Goal: Task Accomplishment & Management: Manage account settings

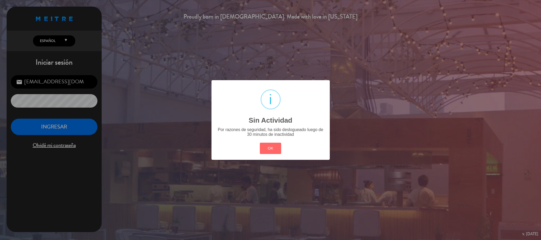
scroll to position [204, 0]
click at [262, 147] on button "OK" at bounding box center [270, 148] width 21 height 11
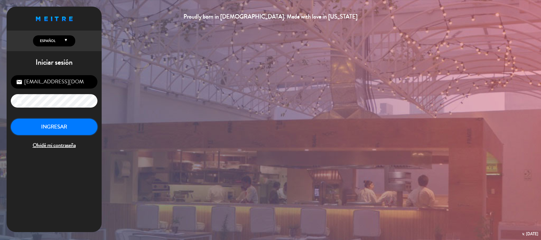
click at [89, 125] on button "INGRESAR" at bounding box center [54, 127] width 87 height 17
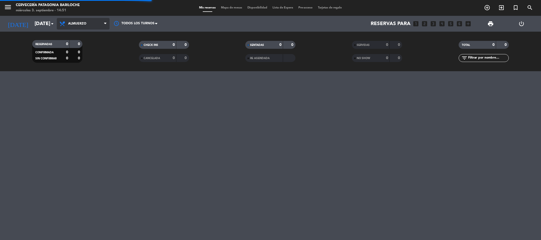
click at [100, 29] on span "Almuerzo" at bounding box center [83, 24] width 53 height 12
click at [98, 32] on div "menu Cervecería Patagonia Bariloche miércoles 3. septiembre - 14:51 Mis reserva…" at bounding box center [270, 35] width 541 height 71
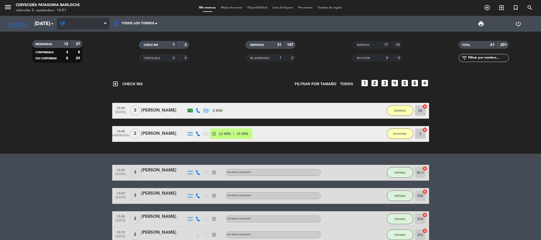
click at [106, 26] on span at bounding box center [106, 23] width 5 height 5
click at [102, 33] on div "menu Cervecería Patagonia Bariloche miércoles 3. septiembre - 14:51 Mis reserva…" at bounding box center [270, 35] width 541 height 71
click at [6, 10] on icon "menu" at bounding box center [8, 7] width 8 height 8
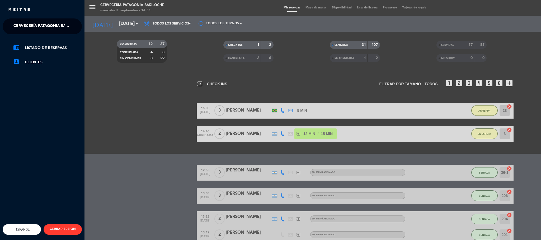
click at [33, 27] on span "Cervecería Patagonia Bariloche" at bounding box center [47, 26] width 69 height 11
click at [36, 45] on div "Experiencia Tour Cervecero" at bounding box center [42, 49] width 79 height 8
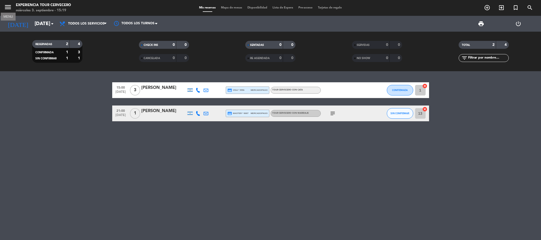
click at [9, 5] on icon "menu" at bounding box center [8, 7] width 8 height 8
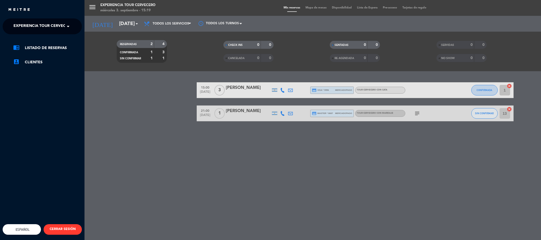
click at [31, 30] on span "Experiencia Tour Cervecero" at bounding box center [43, 26] width 60 height 11
click at [35, 37] on div "Cervecería Patagonia Bariloche" at bounding box center [42, 41] width 79 height 8
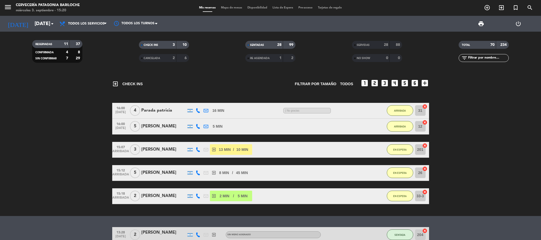
scroll to position [79, 0]
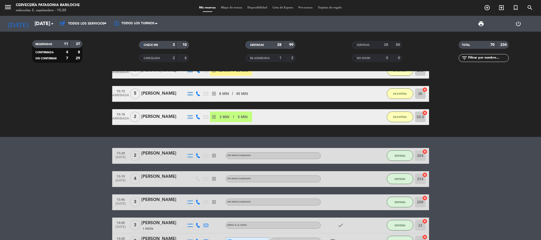
click at [223, 6] on span "Mapa de mesas" at bounding box center [231, 7] width 26 height 3
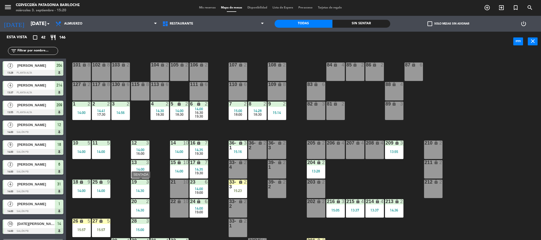
click at [147, 192] on div "14:30" at bounding box center [140, 191] width 18 height 4
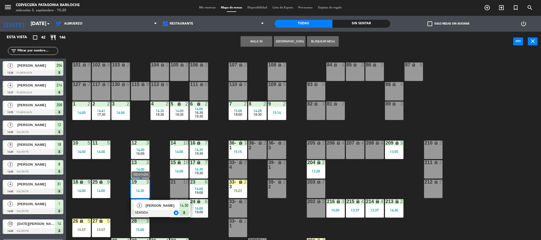
click at [154, 205] on span "[PERSON_NAME]" at bounding box center [162, 206] width 34 height 6
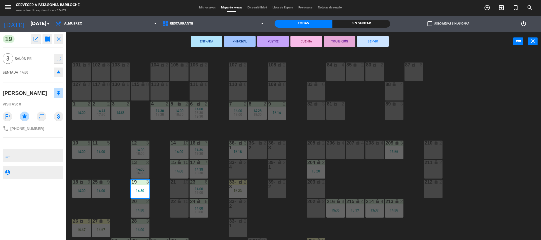
click at [140, 129] on div "101 lock 8 102 lock 8 104 lock 2 105 lock 2 106 lock 2 103 lock 2 107 lock 2 10…" at bounding box center [306, 147] width 470 height 189
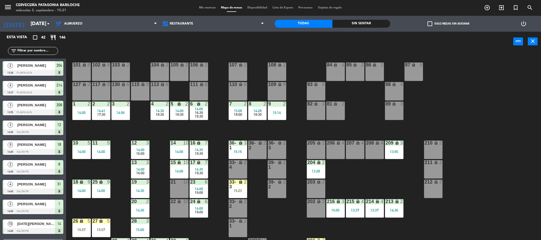
scroll to position [2, 0]
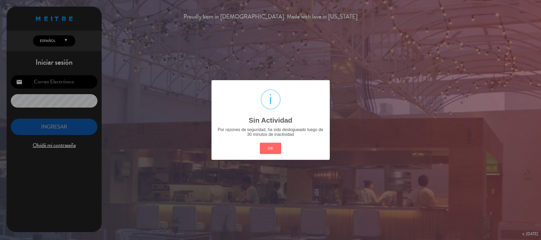
type input "[EMAIL_ADDRESS][DOMAIN_NAME]"
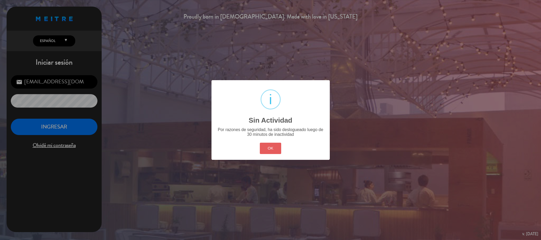
click at [270, 147] on button "OK" at bounding box center [270, 148] width 21 height 11
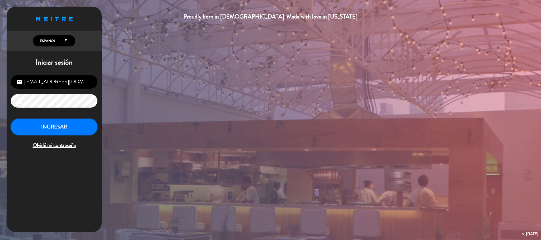
click at [78, 129] on button "INGRESAR" at bounding box center [54, 127] width 87 height 17
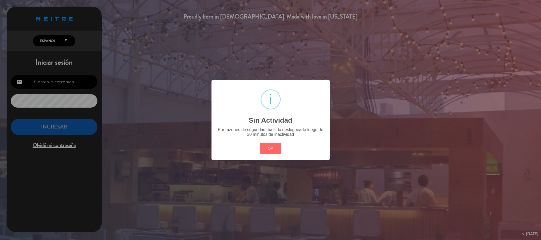
type input "[EMAIL_ADDRESS][DOMAIN_NAME]"
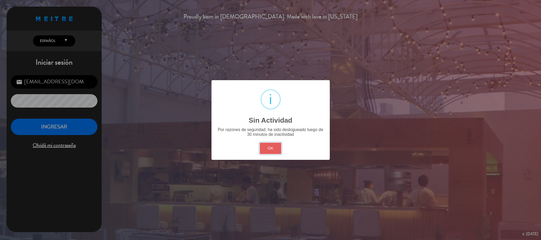
click at [274, 144] on button "OK" at bounding box center [270, 148] width 21 height 11
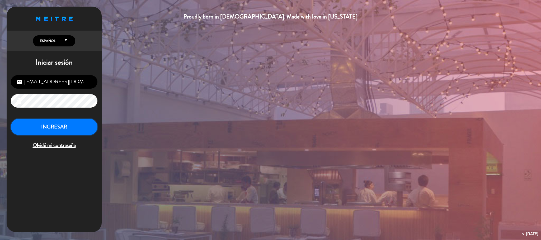
click at [82, 127] on button "INGRESAR" at bounding box center [54, 127] width 87 height 17
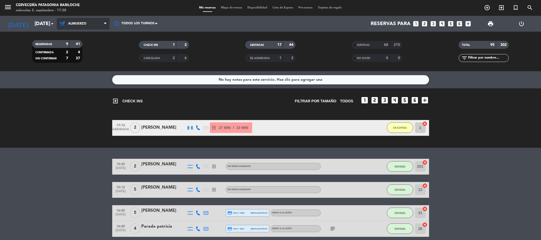
click at [79, 25] on span "Almuerzo" at bounding box center [77, 24] width 18 height 4
click at [32, 22] on input "[DATE]" at bounding box center [64, 23] width 64 height 11
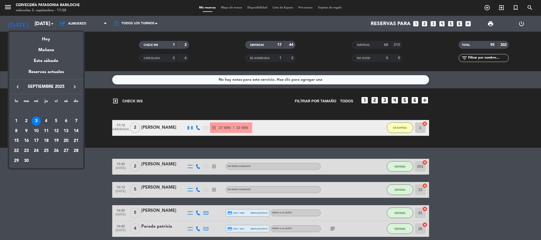
click at [46, 117] on div "4" at bounding box center [46, 121] width 9 height 9
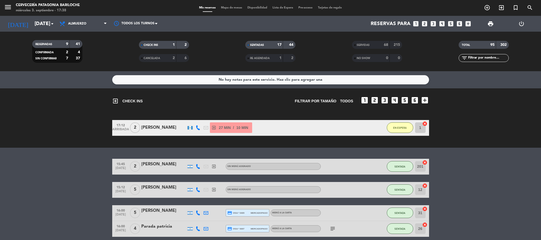
type input "[DEMOGRAPHIC_DATA][DATE]"
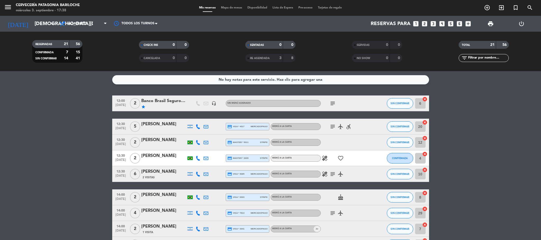
click at [183, 102] on div "Banco Brasil Seguros - Pluralis" at bounding box center [163, 101] width 45 height 7
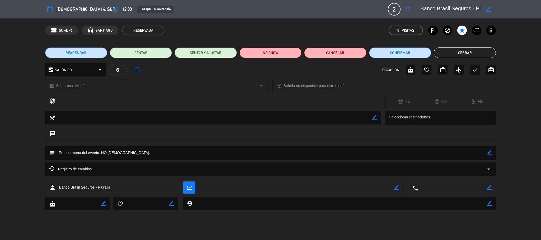
click at [376, 119] on icon "border_color" at bounding box center [374, 117] width 5 height 5
click at [489, 151] on icon "border_color" at bounding box center [489, 152] width 5 height 5
click at [299, 152] on textarea at bounding box center [271, 152] width 432 height 13
click at [486, 154] on textarea at bounding box center [271, 152] width 432 height 13
type textarea "Prueba menu del evento. NO [DEMOGRAPHIC_DATA], POR FAVOR NO DARLE MENU DIGITAL …"
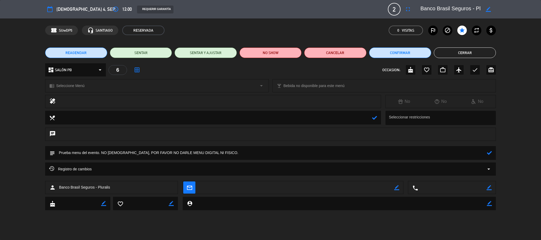
click at [489, 147] on div at bounding box center [489, 153] width 5 height 14
click at [487, 154] on icon at bounding box center [489, 152] width 5 height 5
click at [455, 55] on button "Cerrar" at bounding box center [465, 53] width 62 height 11
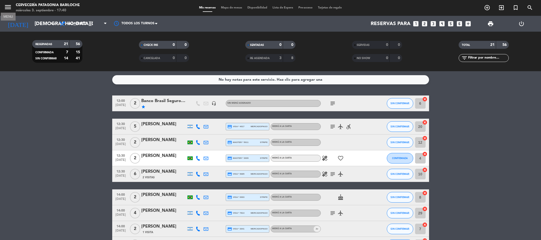
click at [6, 9] on icon "menu" at bounding box center [8, 7] width 8 height 8
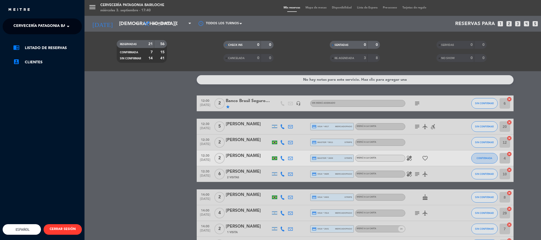
click at [20, 25] on span "Cervecería Patagonia Bariloche" at bounding box center [47, 26] width 69 height 11
click at [22, 48] on span "Experiencia Tour Cervecero" at bounding box center [36, 49] width 60 height 6
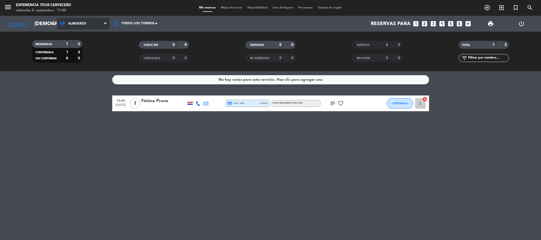
click at [97, 19] on span "Almuerzo" at bounding box center [83, 24] width 53 height 12
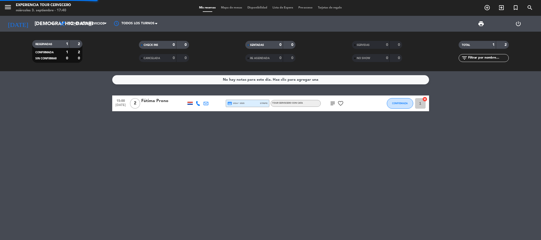
click at [93, 35] on div "menu Experiencia Tour Cervecero miércoles 3. septiembre - 17:40 Mis reservas Ma…" at bounding box center [270, 35] width 541 height 71
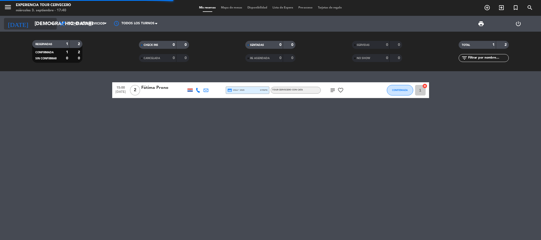
click at [53, 21] on icon "arrow_drop_down" at bounding box center [52, 24] width 6 height 6
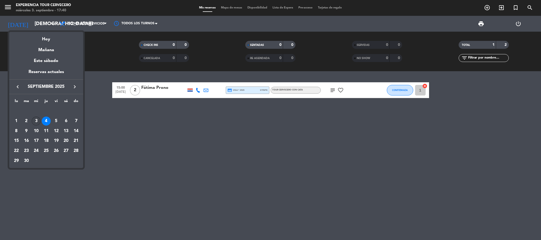
click at [37, 120] on div "3" at bounding box center [36, 121] width 9 height 9
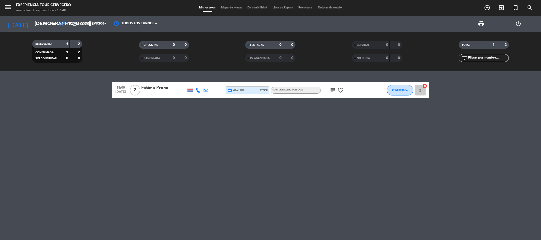
type input "[DATE]"
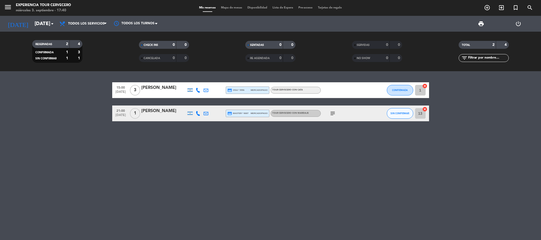
click at [168, 115] on div at bounding box center [163, 117] width 45 height 4
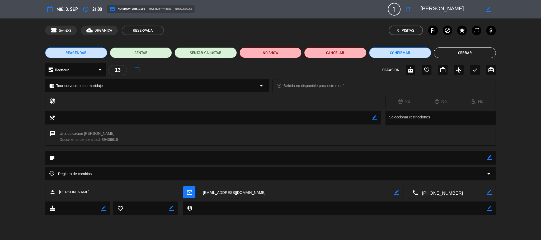
click at [0, 114] on div "local_dining border_color Seleccionar restricciones" at bounding box center [270, 119] width 541 height 17
click at [464, 190] on textarea at bounding box center [452, 192] width 69 height 13
click at [457, 179] on span "Click para copiar" at bounding box center [445, 180] width 28 height 6
click at [480, 55] on button "Cerrar" at bounding box center [465, 53] width 62 height 11
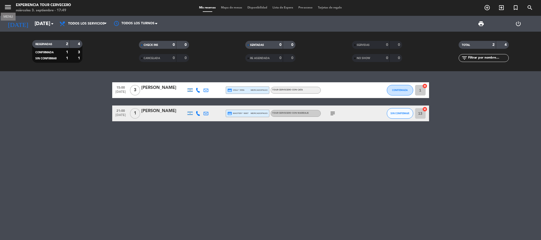
click at [7, 3] on icon "menu" at bounding box center [8, 7] width 8 height 8
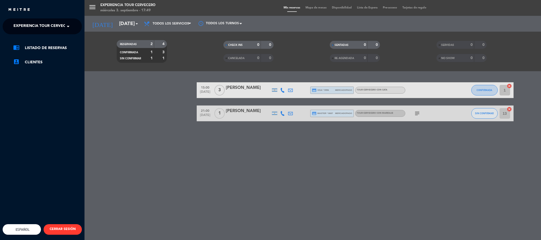
click at [34, 26] on span "Experiencia Tour Cervecero" at bounding box center [43, 26] width 60 height 11
click at [47, 41] on span "Cervecería Patagonia Bariloche" at bounding box center [40, 41] width 69 height 6
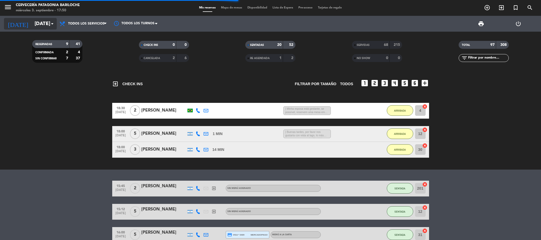
click at [36, 18] on input "[DATE]" at bounding box center [64, 23] width 64 height 11
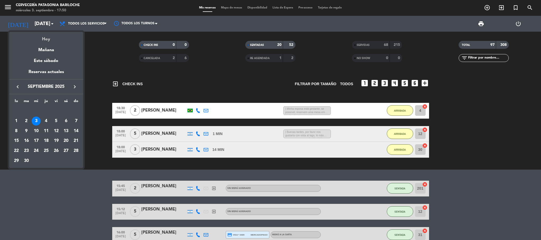
click at [61, 39] on div "Hoy" at bounding box center [46, 37] width 74 height 11
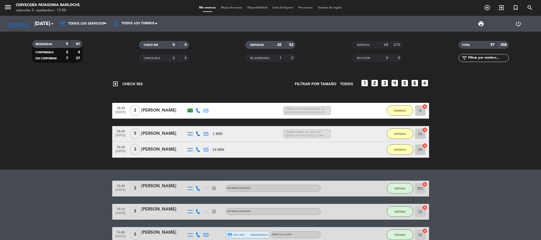
click at [237, 8] on span "Mapa de mesas" at bounding box center [231, 7] width 26 height 3
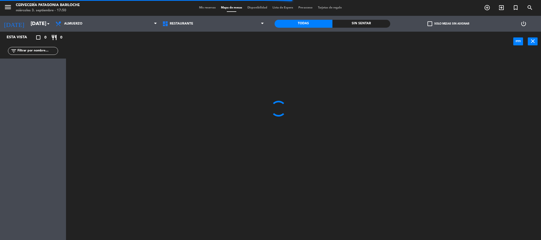
click at [41, 52] on input "text" at bounding box center [37, 51] width 41 height 6
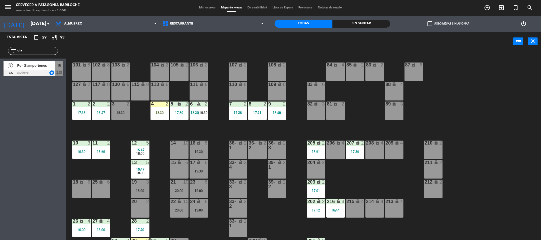
type input "gia"
click at [36, 65] on span "For Giamportones" at bounding box center [36, 66] width 38 height 6
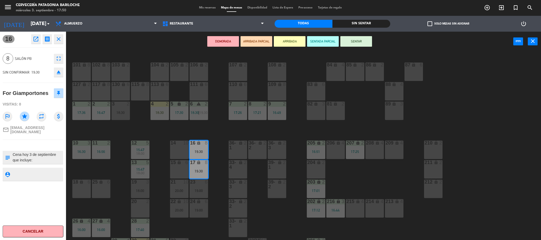
click at [61, 39] on icon "close" at bounding box center [58, 39] width 6 height 6
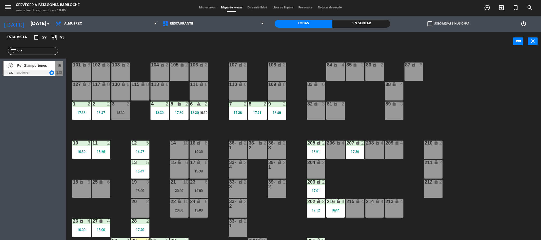
scroll to position [15, 0]
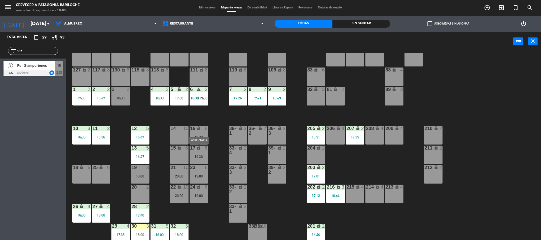
click at [198, 143] on div "16 lock 8 19:30" at bounding box center [199, 135] width 18 height 18
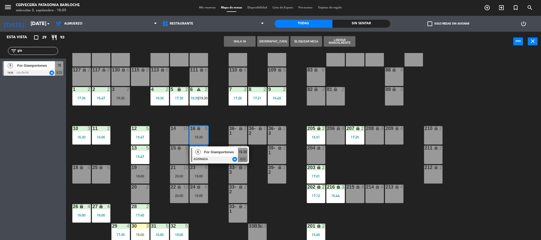
click at [227, 192] on div "33-2" at bounding box center [229, 190] width 9 height 10
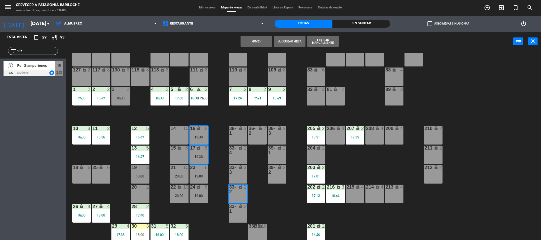
click at [209, 182] on div "101 lock 8 102 lock 8 104 lock 2 105 lock 2 106 lock 2 103 lock 2 107 lock 2 10…" at bounding box center [306, 147] width 470 height 189
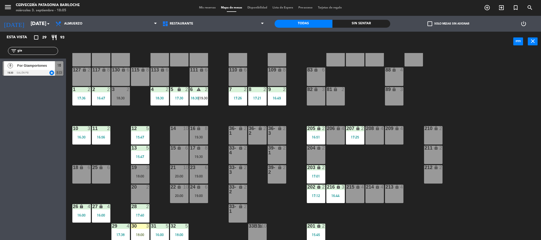
click at [207, 181] on div "23 6 19:00" at bounding box center [199, 174] width 18 height 18
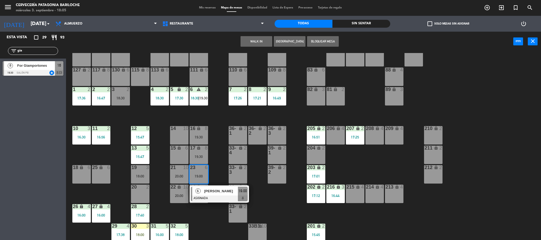
click at [213, 168] on div "101 lock 8 102 lock 8 104 lock 2 105 lock 2 106 lock 2 103 lock 2 107 lock 2 10…" at bounding box center [306, 147] width 470 height 189
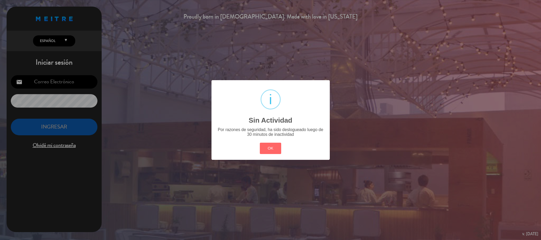
type input "[EMAIL_ADDRESS][DOMAIN_NAME]"
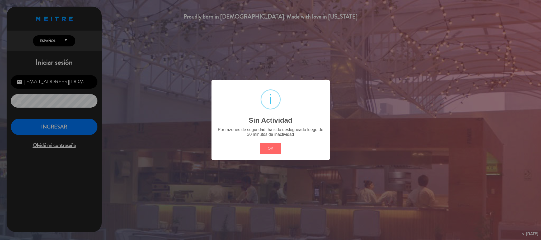
click at [277, 142] on div "OK Cancel" at bounding box center [270, 149] width 24 height 14
click at [275, 145] on button "OK" at bounding box center [270, 148] width 21 height 11
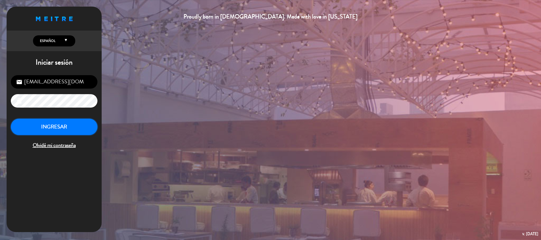
click at [61, 125] on button "INGRESAR" at bounding box center [54, 127] width 87 height 17
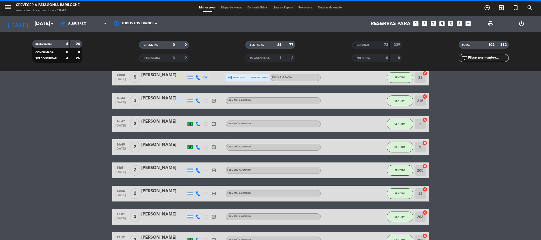
scroll to position [49, 0]
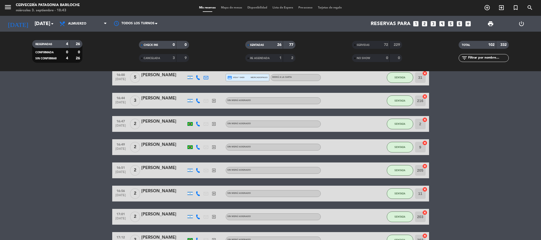
click at [233, 8] on span "Mapa de mesas" at bounding box center [231, 7] width 26 height 3
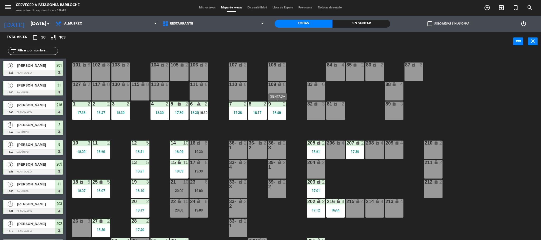
click at [277, 108] on div "9 2 16:49" at bounding box center [277, 111] width 18 height 18
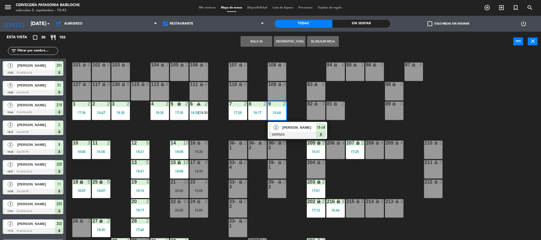
click at [287, 129] on span "[PERSON_NAME]" at bounding box center [299, 128] width 34 height 6
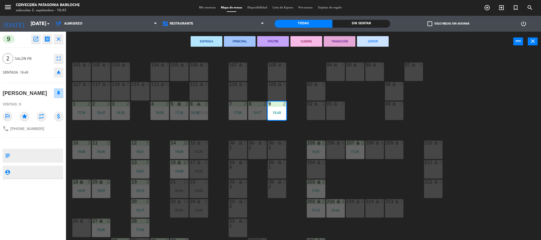
click at [371, 39] on button "SERVIR" at bounding box center [373, 41] width 32 height 11
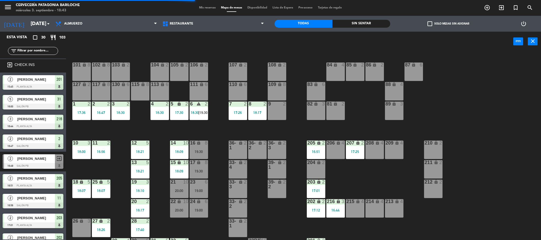
click at [137, 115] on div "101 lock 8 102 lock 8 104 lock 2 105 lock 2 106 lock 2 103 lock 2 107 lock 2 10…" at bounding box center [306, 147] width 470 height 189
click at [120, 113] on div "18:30" at bounding box center [120, 113] width 18 height 4
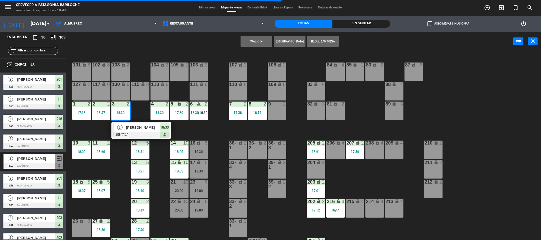
click at [129, 131] on div "[PERSON_NAME]" at bounding box center [142, 127] width 34 height 9
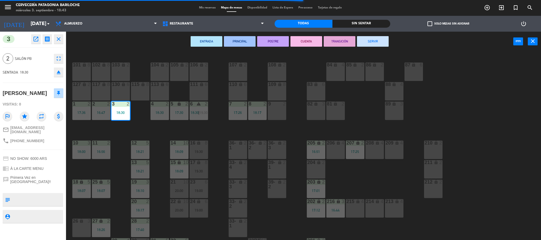
click at [276, 114] on div "9 2" at bounding box center [277, 111] width 18 height 18
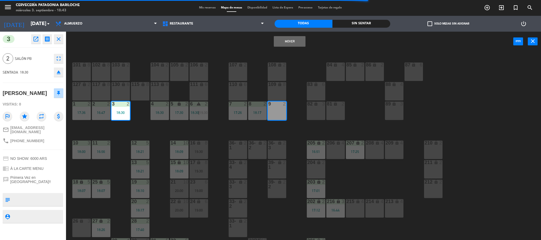
click at [290, 42] on button "Mover" at bounding box center [290, 41] width 32 height 11
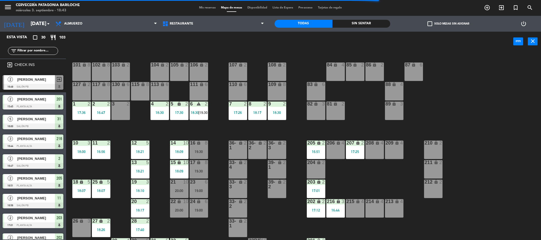
scroll to position [2, 0]
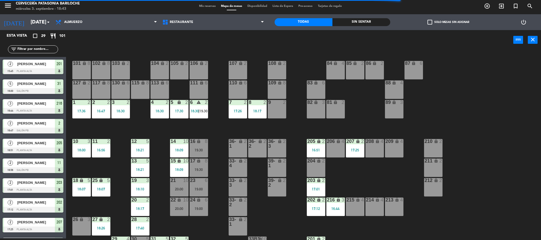
click at [280, 128] on div "101 lock 8 102 lock 8 104 lock 2 105 lock 2 106 lock 2 103 lock 2 107 lock 2 10…" at bounding box center [306, 145] width 470 height 189
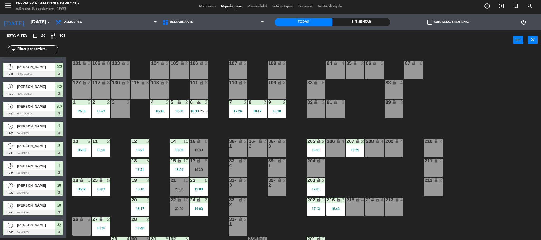
scroll to position [15, 0]
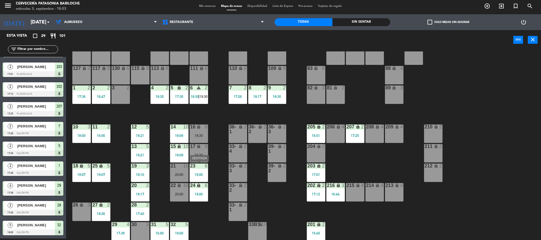
click at [198, 178] on div "23 6 19:00" at bounding box center [199, 173] width 18 height 18
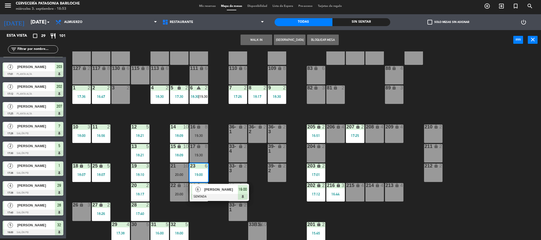
click at [201, 191] on div "6" at bounding box center [197, 189] width 11 height 9
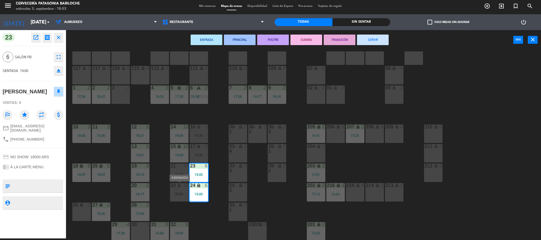
click at [181, 194] on div "20:00" at bounding box center [179, 194] width 18 height 4
click at [175, 172] on div "21 10 20:00" at bounding box center [179, 173] width 18 height 18
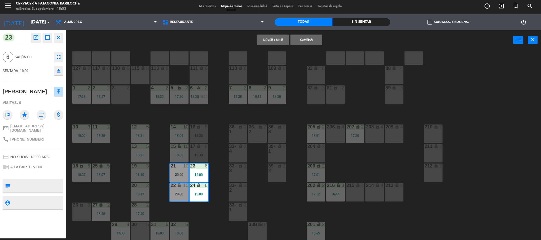
click at [300, 42] on button "Cambiar" at bounding box center [306, 40] width 32 height 11
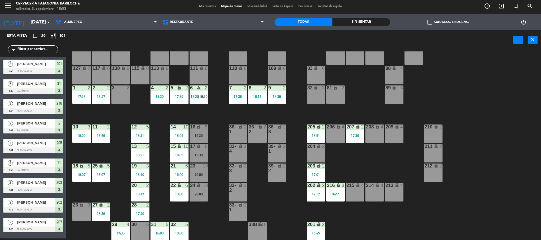
scroll to position [124, 0]
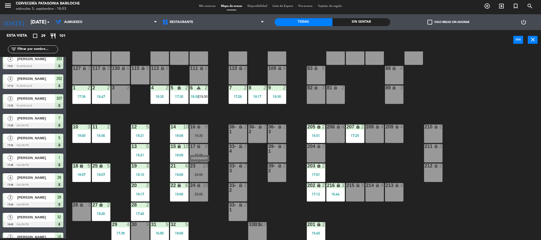
click at [201, 175] on div "20:00" at bounding box center [199, 175] width 18 height 4
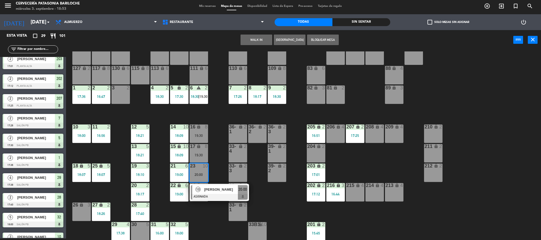
click at [209, 215] on div "101 lock 8 102 lock 8 104 lock 2 105 lock 2 106 lock 2 103 lock 2 107 lock 2 10…" at bounding box center [306, 145] width 470 height 189
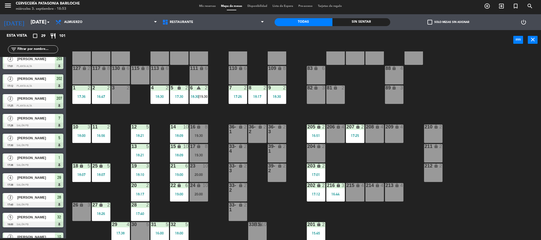
click at [175, 170] on div "21 6 19:00" at bounding box center [179, 173] width 18 height 18
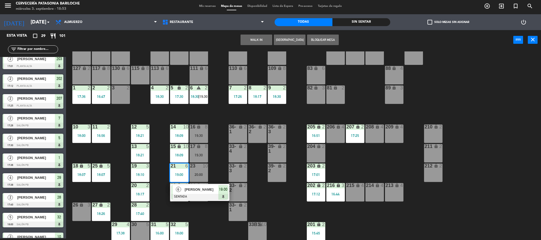
click at [202, 211] on div "101 lock 8 102 lock 8 104 lock 2 105 lock 2 106 lock 2 103 lock 2 107 lock 2 10…" at bounding box center [306, 145] width 470 height 189
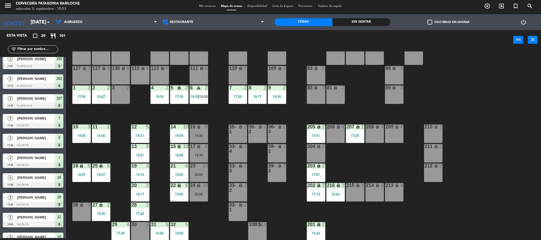
click at [206, 196] on div "20:00" at bounding box center [199, 194] width 18 height 4
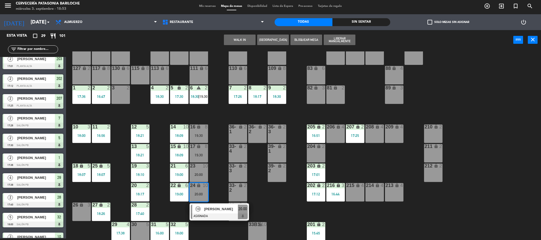
click at [211, 229] on div "101 lock 8 102 lock 8 104 lock 2 105 lock 2 106 lock 2 103 lock 2 107 lock 2 10…" at bounding box center [306, 145] width 470 height 189
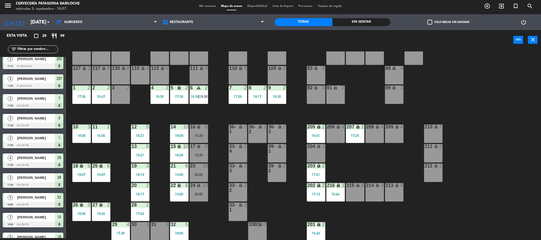
click at [204, 223] on div "101 lock 8 102 lock 8 104 lock 2 105 lock 2 106 lock 2 103 lock 2 107 lock 2 10…" at bounding box center [306, 145] width 470 height 189
click at [266, 207] on div "101 lock 8 102 lock 8 104 lock 2 105 lock 2 106 lock 2 103 lock 2 107 lock 2 10…" at bounding box center [306, 145] width 470 height 189
click at [192, 160] on div "17 lock 8 19:30" at bounding box center [199, 153] width 18 height 18
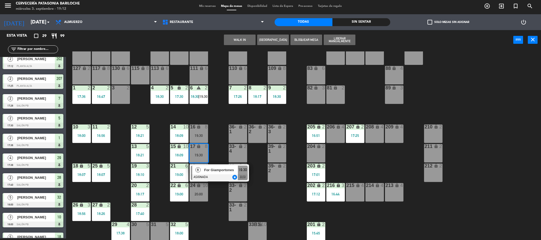
click at [215, 191] on div "101 lock 8 102 lock 8 104 lock 2 105 lock 2 106 lock 2 103 lock 2 107 lock 2 10…" at bounding box center [306, 145] width 470 height 189
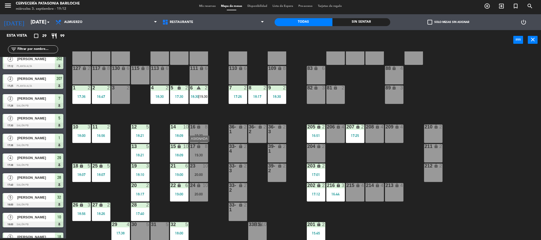
click at [198, 158] on div "17 lock 8 19:30" at bounding box center [199, 153] width 18 height 18
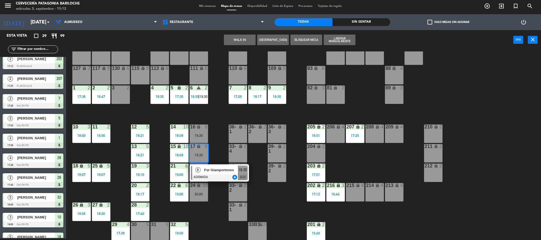
click at [217, 189] on div "101 lock 8 102 lock 8 104 lock 2 105 lock 2 106 lock 2 103 lock 2 107 lock 2 10…" at bounding box center [306, 145] width 470 height 189
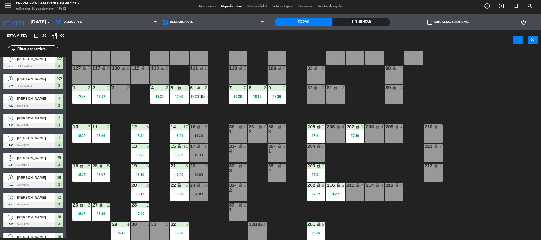
click at [79, 103] on div "1 2 17:36" at bounding box center [81, 95] width 18 height 18
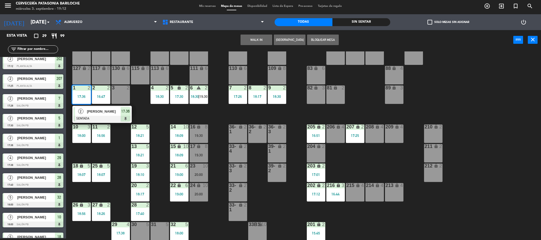
click at [117, 111] on span "[PERSON_NAME]" at bounding box center [104, 112] width 34 height 6
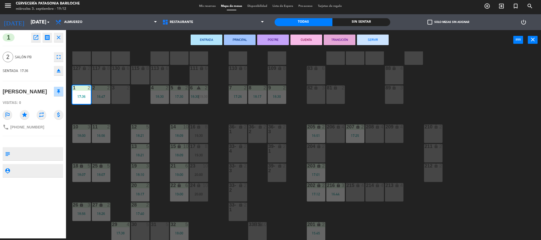
click at [311, 39] on button "CUENTA" at bounding box center [306, 40] width 32 height 11
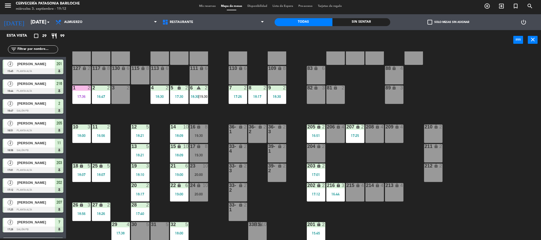
scroll to position [2, 0]
click at [160, 100] on div "4 2 18:30" at bounding box center [159, 95] width 18 height 18
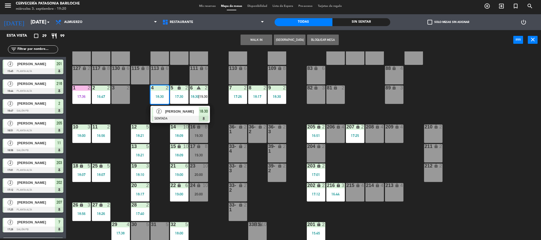
click at [187, 110] on span "[PERSON_NAME]" at bounding box center [182, 112] width 34 height 6
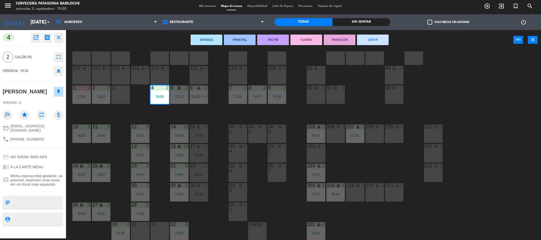
click at [307, 45] on button "CUENTA" at bounding box center [306, 40] width 32 height 11
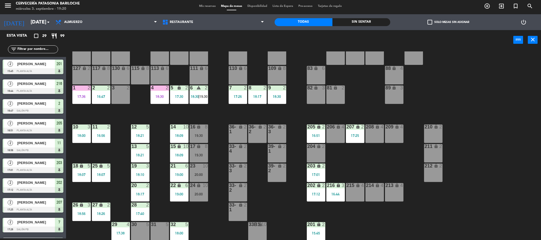
click at [177, 98] on div "17:30" at bounding box center [179, 97] width 18 height 4
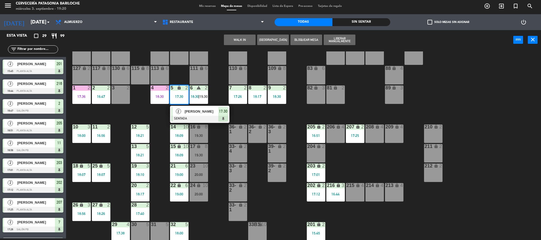
click at [186, 112] on span "[PERSON_NAME]" at bounding box center [202, 112] width 34 height 6
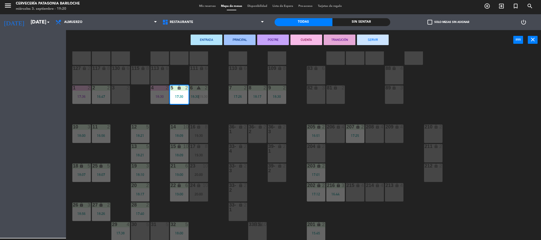
scroll to position [45, 0]
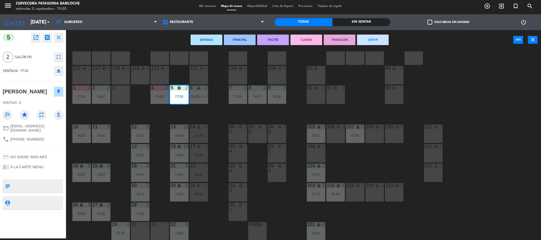
drag, startPoint x: 314, startPoint y: 45, endPoint x: 312, endPoint y: 41, distance: 4.5
click at [314, 45] on div "ENTRADA PRINCIPAL POSTRE CUENTA TRANSICIÓN SERVIR power_input close" at bounding box center [289, 40] width 447 height 20
click at [312, 41] on button "CUENTA" at bounding box center [306, 40] width 32 height 11
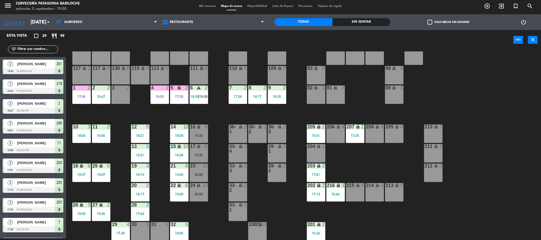
click at [200, 99] on div "6 warning 2 18:30 | 19:30" at bounding box center [199, 95] width 18 height 18
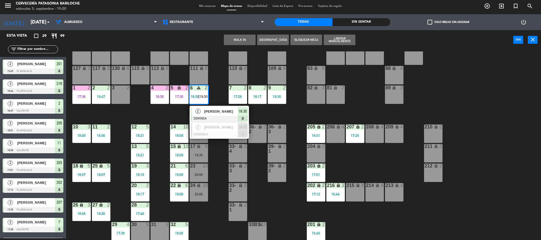
scroll to position [2, 0]
click at [221, 113] on span "[PERSON_NAME]" at bounding box center [221, 112] width 34 height 6
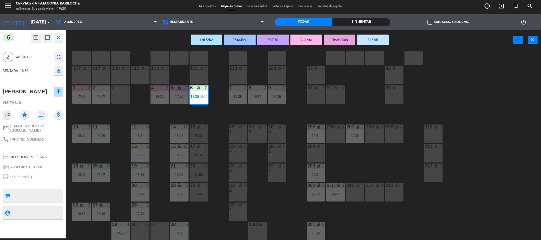
click at [300, 41] on button "CUENTA" at bounding box center [306, 40] width 32 height 11
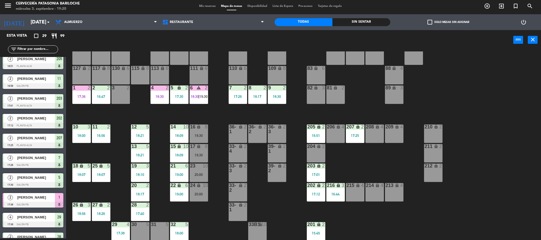
click at [295, 98] on div "101 lock 8 102 lock 8 104 lock 2 105 lock 2 106 lock 2 103 lock 2 107 lock 2 10…" at bounding box center [306, 145] width 470 height 189
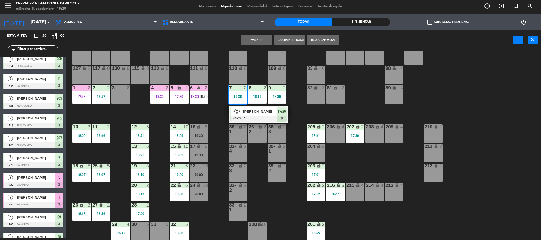
click at [239, 109] on div "2" at bounding box center [236, 111] width 11 height 9
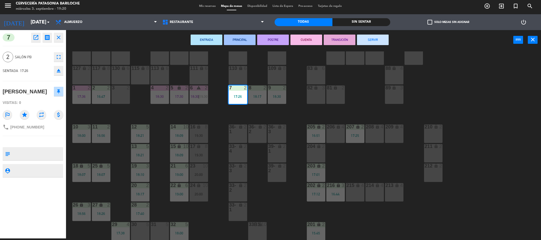
click at [380, 41] on button "SERVIR" at bounding box center [373, 40] width 32 height 11
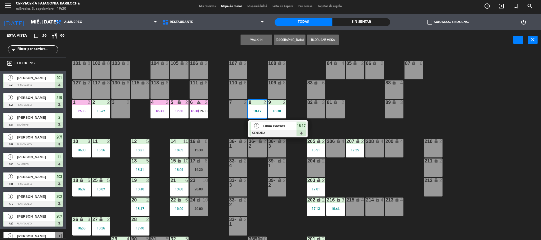
scroll to position [204, 0]
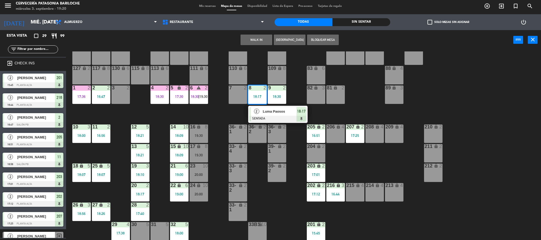
click at [297, 93] on div "101 lock 8 102 lock 8 104 lock 2 105 lock 2 106 lock 2 103 lock 2 107 lock 2 10…" at bounding box center [306, 145] width 470 height 189
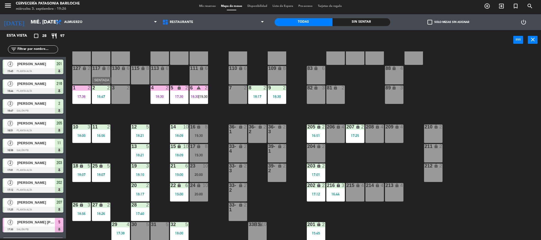
click at [103, 95] on div "16:47" at bounding box center [101, 97] width 18 height 4
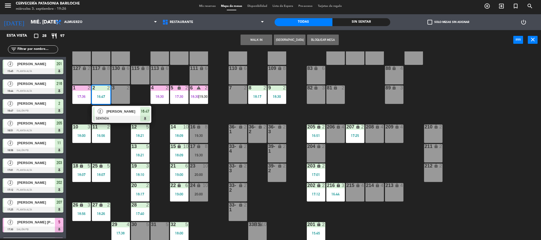
click at [121, 110] on span "[PERSON_NAME]" at bounding box center [123, 112] width 34 height 6
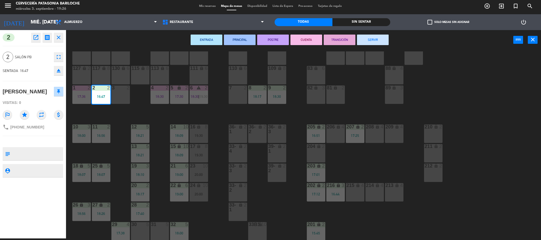
click at [311, 42] on button "CUENTA" at bounding box center [306, 40] width 32 height 11
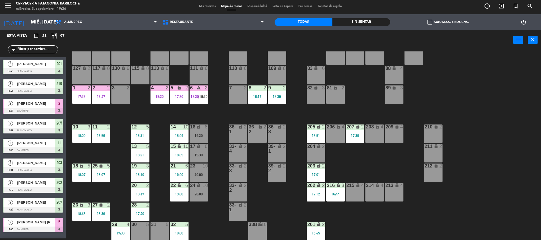
click at [137, 111] on div "101 lock 8 102 lock 8 104 lock 2 105 lock 2 106 lock 2 103 lock 2 107 lock 2 10…" at bounding box center [306, 145] width 470 height 189
click at [76, 98] on div "17:36" at bounding box center [81, 97] width 18 height 4
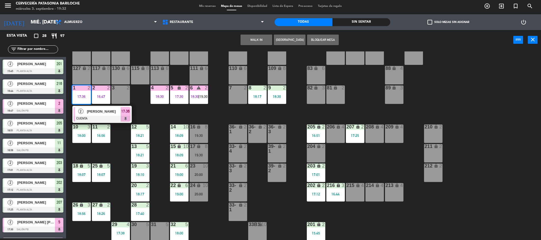
click at [101, 116] on div at bounding box center [102, 119] width 57 height 6
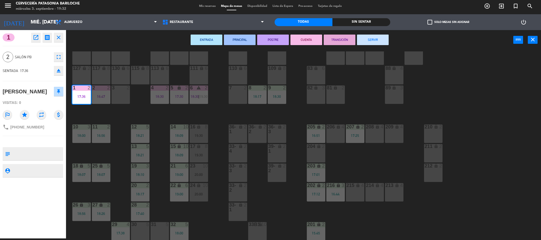
click at [371, 41] on button "SERVIR" at bounding box center [373, 40] width 32 height 11
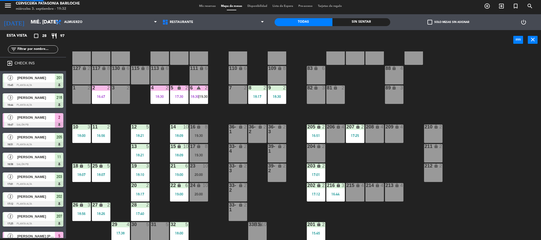
click at [102, 96] on div "16:47" at bounding box center [101, 97] width 18 height 4
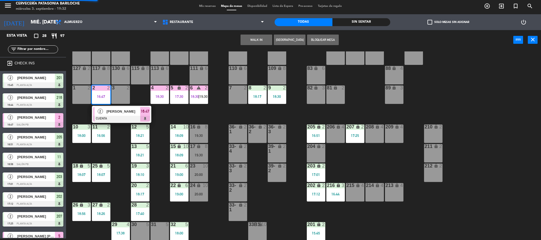
click at [114, 111] on span "[PERSON_NAME]" at bounding box center [123, 112] width 34 height 6
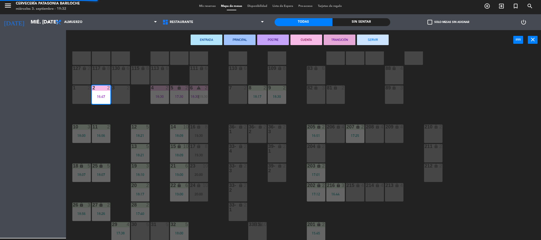
scroll to position [2, 0]
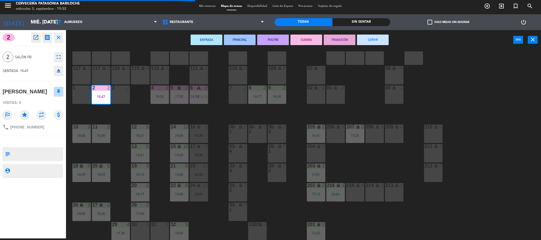
click at [373, 36] on button "SERVIR" at bounding box center [373, 40] width 32 height 11
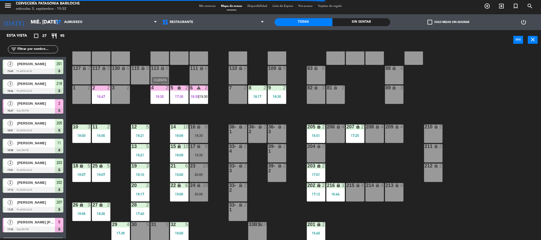
click at [163, 95] on div "18:30" at bounding box center [159, 97] width 18 height 4
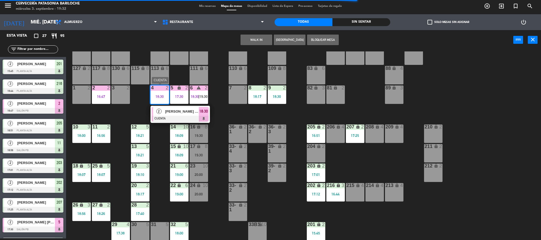
click at [173, 111] on span "[PERSON_NAME]" at bounding box center [182, 112] width 34 height 6
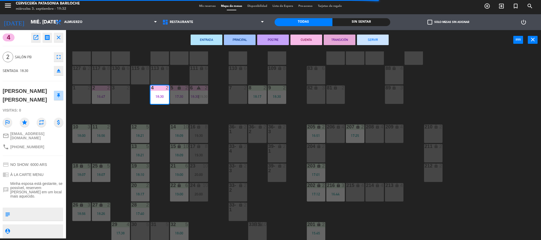
click at [375, 41] on button "SERVIR" at bounding box center [373, 40] width 32 height 11
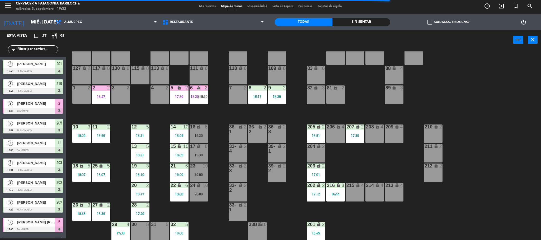
click at [186, 100] on div "5 lock 2 17:30" at bounding box center [179, 95] width 18 height 18
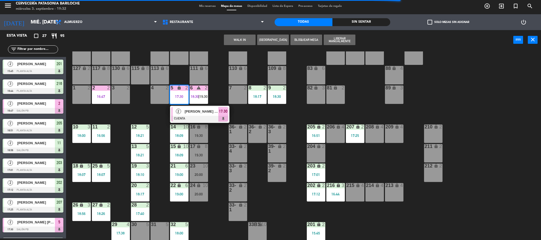
click at [192, 114] on span "[PERSON_NAME]" at bounding box center [202, 112] width 34 height 6
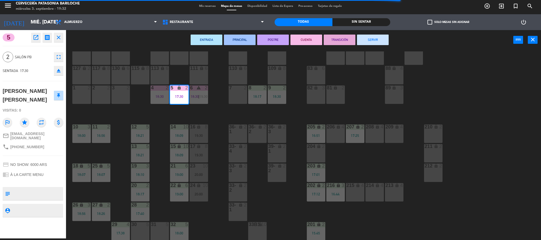
click at [375, 40] on button "SERVIR" at bounding box center [373, 40] width 32 height 11
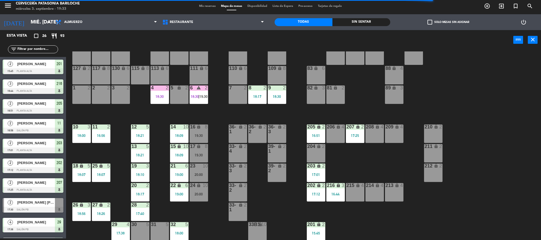
click at [201, 92] on div "6 warning 2 18:30 | 19:30" at bounding box center [199, 95] width 18 height 18
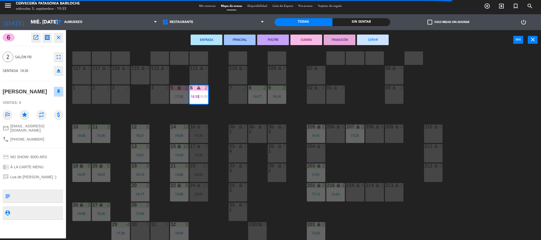
click at [375, 37] on button "SERVIR" at bounding box center [373, 40] width 32 height 11
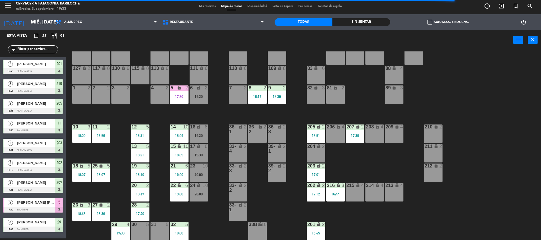
scroll to position [37, 0]
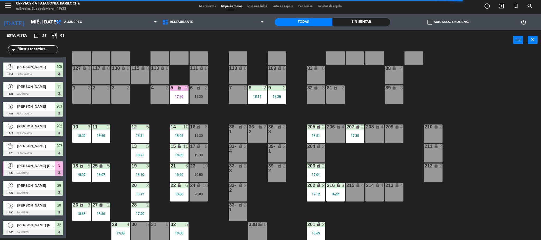
click at [175, 93] on div "5 lock 2 17:30" at bounding box center [179, 95] width 18 height 18
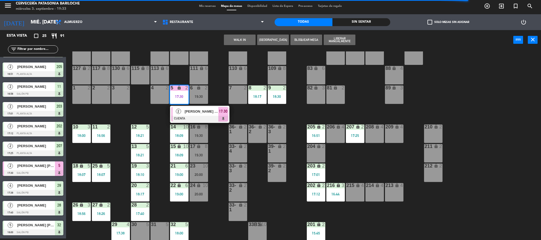
click at [184, 113] on div "[PERSON_NAME]" at bounding box center [201, 111] width 34 height 9
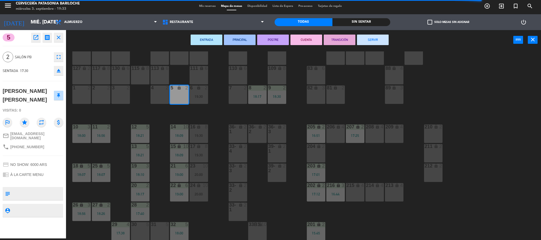
click at [358, 40] on button "SERVIR" at bounding box center [373, 40] width 32 height 11
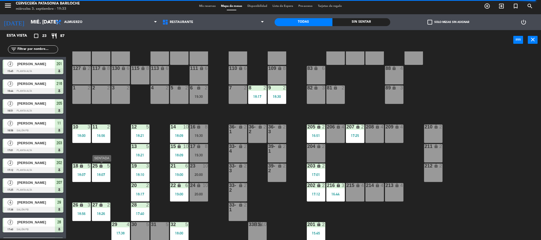
click at [97, 178] on div "25 lock 5 18:07" at bounding box center [101, 173] width 18 height 18
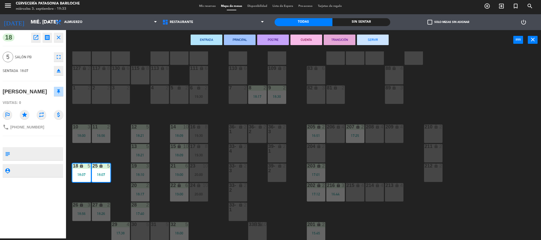
click at [370, 39] on button "SERVIR" at bounding box center [373, 40] width 32 height 11
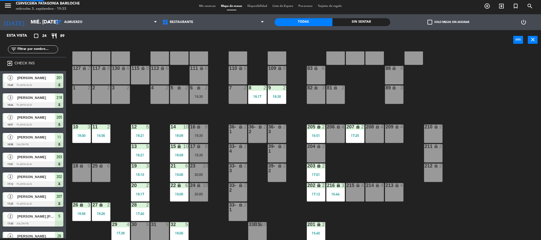
scroll to position [2, 0]
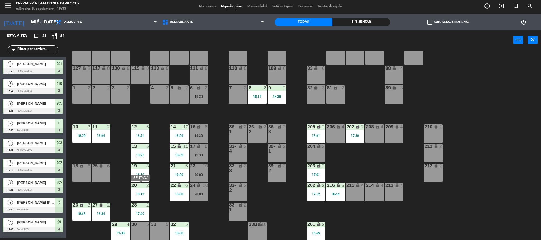
click at [145, 198] on div "20 2 18:17" at bounding box center [140, 192] width 18 height 18
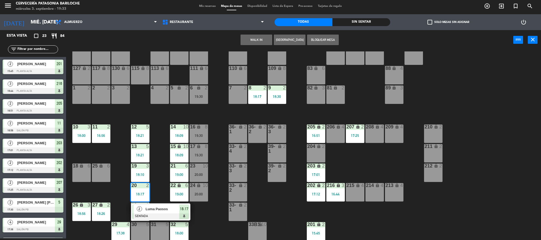
click at [154, 208] on span "Luma Paosos" at bounding box center [162, 209] width 34 height 6
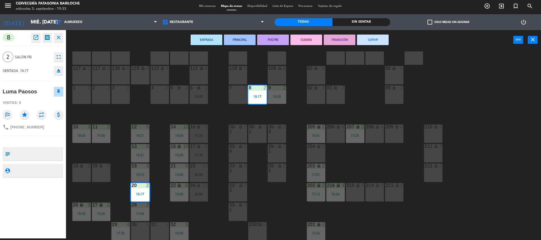
click at [368, 40] on button "SERVIR" at bounding box center [373, 40] width 32 height 11
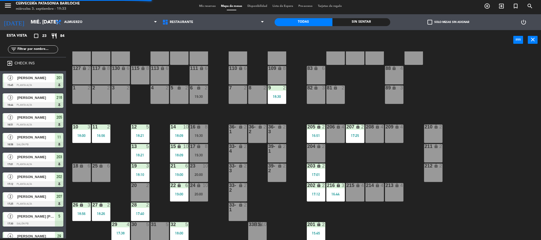
click at [146, 218] on div "28 2 17:40" at bounding box center [140, 212] width 18 height 18
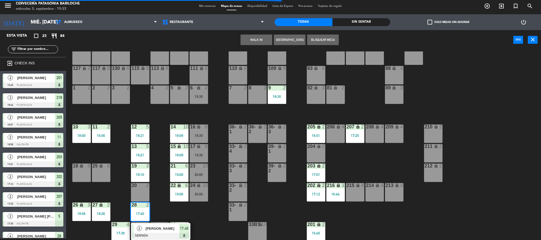
click at [153, 235] on div at bounding box center [160, 236] width 57 height 6
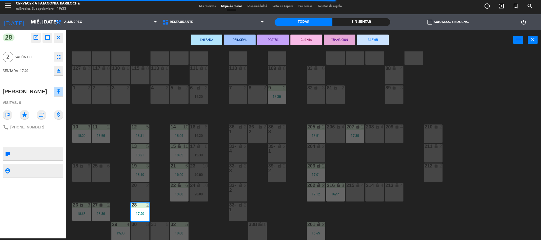
click at [380, 42] on button "SERVIR" at bounding box center [373, 40] width 32 height 11
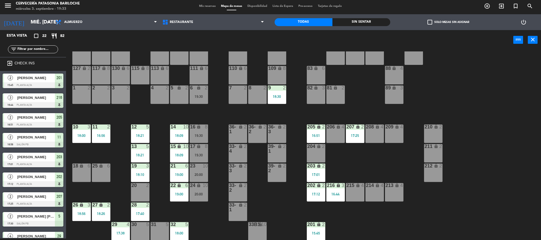
click at [155, 210] on div "101 lock 8 102 lock 8 104 lock 2 105 lock 2 106 lock 2 103 lock 2 107 lock 2 10…" at bounding box center [306, 145] width 470 height 189
click at [135, 215] on div "17:40" at bounding box center [140, 214] width 18 height 4
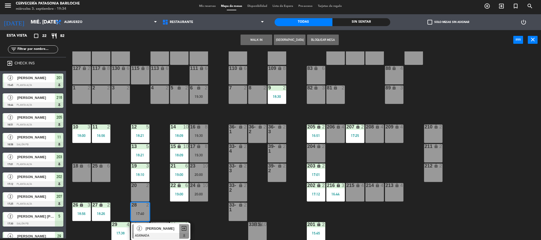
click at [161, 213] on div "101 lock 8 102 lock 8 104 lock 2 105 lock 2 106 lock 2 103 lock 2 107 lock 2 10…" at bounding box center [306, 145] width 470 height 189
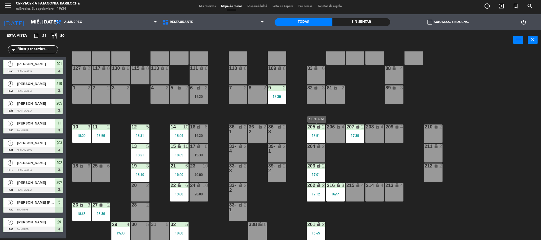
click at [309, 131] on div "205 lock 2 16:51" at bounding box center [316, 134] width 18 height 18
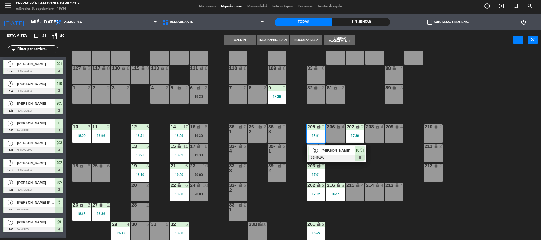
click at [318, 150] on div "2" at bounding box center [314, 150] width 11 height 9
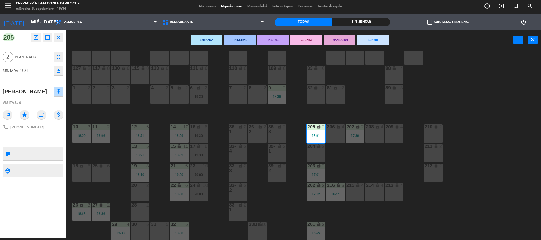
click at [375, 41] on button "SERVIR" at bounding box center [373, 40] width 32 height 11
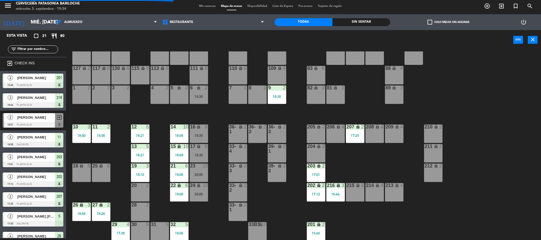
click at [357, 137] on div "17:25" at bounding box center [355, 136] width 18 height 4
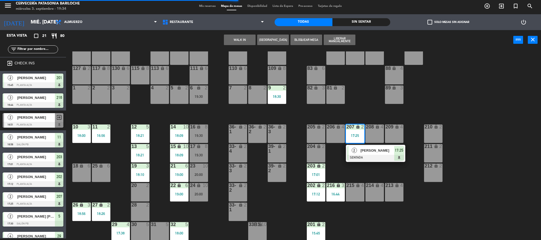
click at [356, 148] on span "2" at bounding box center [354, 150] width 5 height 5
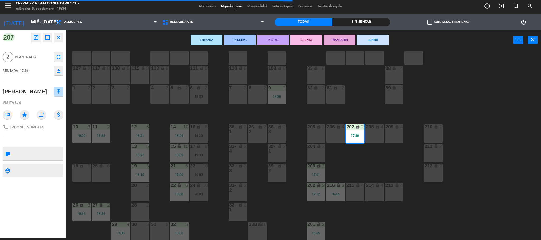
click at [368, 38] on button "SERVIR" at bounding box center [373, 40] width 32 height 11
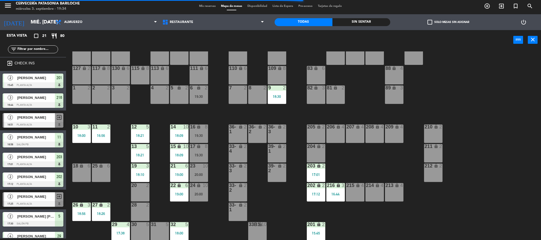
click at [322, 175] on div "17:01" at bounding box center [316, 175] width 18 height 4
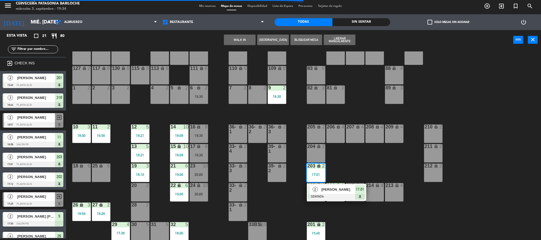
click at [322, 192] on span "[PERSON_NAME]" at bounding box center [338, 190] width 34 height 6
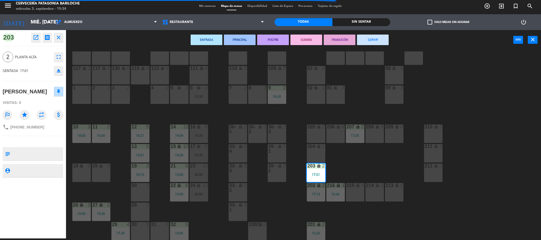
click at [381, 38] on button "SERVIR" at bounding box center [373, 40] width 32 height 11
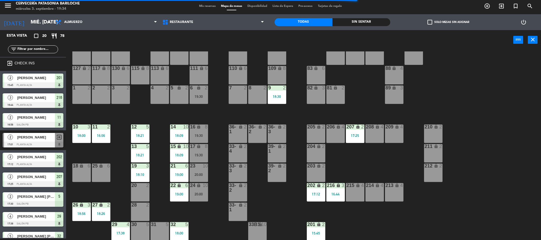
click at [314, 189] on div "202 lock 2 17:12" at bounding box center [316, 192] width 18 height 18
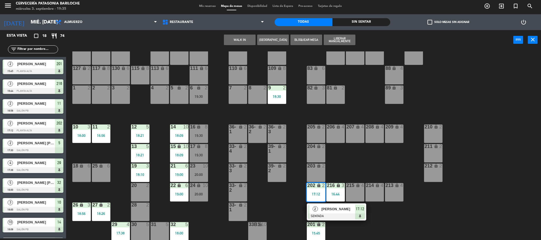
click at [266, 95] on div "8 2" at bounding box center [257, 95] width 18 height 18
click at [258, 49] on div "Mover Bloquear Mesa power_input close" at bounding box center [289, 40] width 447 height 20
click at [255, 59] on div "101 lock 8 102 lock 8 104 lock 2 105 lock 2 106 lock 2 103 lock 2 107 lock 2 10…" at bounding box center [306, 145] width 470 height 189
type textarea "108"
click at [255, 59] on div "101 lock 8 102 lock 8 104 lock 2 105 lock 2 106 lock 2 103 lock 2 107 lock 2 10…" at bounding box center [306, 145] width 470 height 189
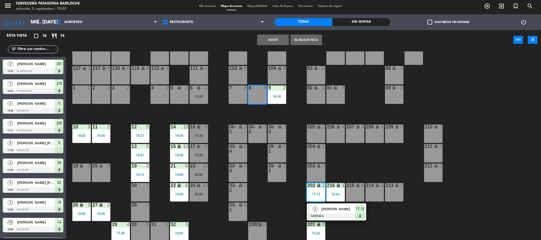
click at [255, 59] on div "101 lock 8 102 lock 8 104 lock 2 105 lock 2 106 lock 2 103 lock 2 107 lock 2 10…" at bounding box center [306, 145] width 470 height 189
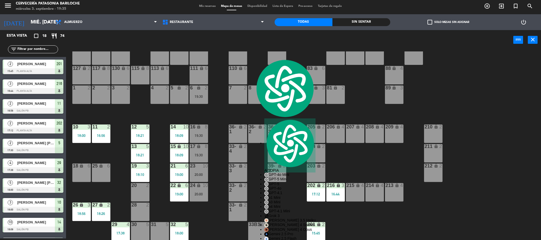
click at [295, 105] on div "101 lock 8 102 lock 8 104 lock 2 105 lock 2 106 lock 2 103 lock 2 107 lock 2 10…" at bounding box center [306, 145] width 470 height 189
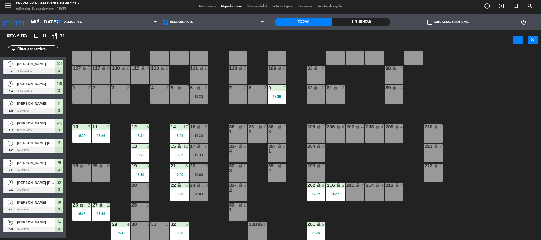
click at [253, 90] on div at bounding box center [257, 88] width 9 height 5
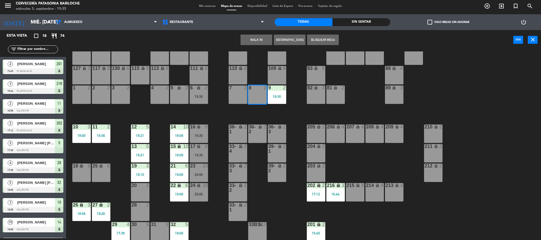
click at [260, 43] on button "WALK IN" at bounding box center [257, 40] width 32 height 11
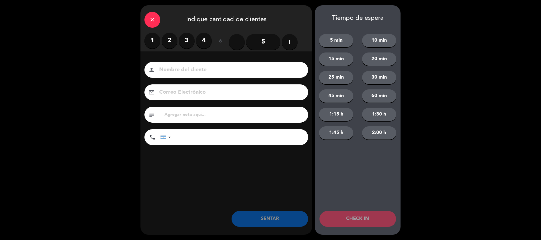
click at [168, 43] on label "2" at bounding box center [170, 41] width 16 height 16
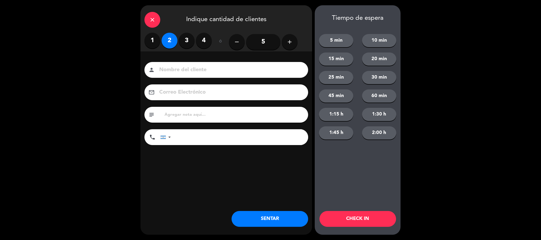
click at [201, 74] on input at bounding box center [230, 69] width 143 height 9
type input "p"
type input "ocupada"
click at [307, 219] on button "SENTAR" at bounding box center [270, 219] width 77 height 16
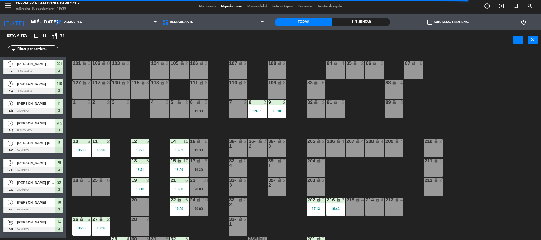
scroll to position [15, 0]
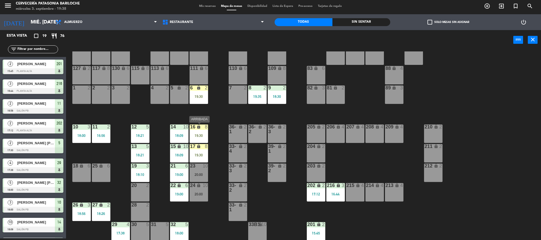
click at [194, 136] on div "19:30" at bounding box center [199, 136] width 18 height 4
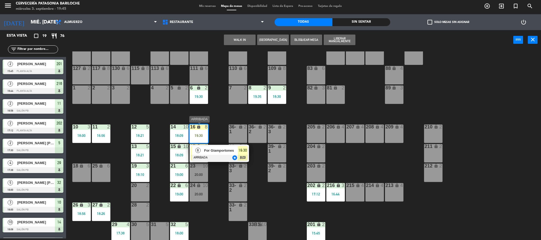
click at [228, 156] on div at bounding box center [219, 158] width 57 height 6
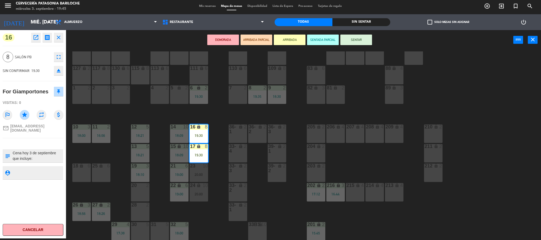
drag, startPoint x: 9, startPoint y: 153, endPoint x: 14, endPoint y: 156, distance: 6.0
click at [9, 154] on icon "subject" at bounding box center [7, 156] width 6 height 6
click at [60, 154] on textarea at bounding box center [37, 155] width 50 height 11
click at [51, 159] on textarea at bounding box center [37, 155] width 50 height 11
drag, startPoint x: 38, startPoint y: 203, endPoint x: 136, endPoint y: 161, distance: 106.2
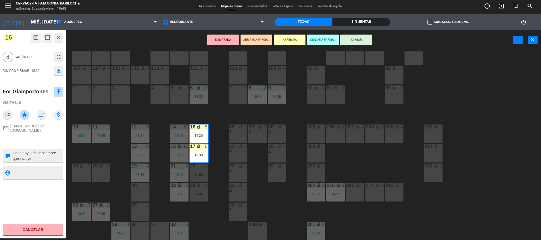
click at [38, 202] on div "16 open_in_new receipt 7:30 PM mié., 3 sep. 8 personas For Giamportones Mesa 16…" at bounding box center [33, 134] width 66 height 209
click at [217, 174] on div "101 lock 8 102 lock 8 104 lock 2 105 lock 2 106 lock 2 103 lock 2 107 lock 2 10…" at bounding box center [306, 145] width 470 height 189
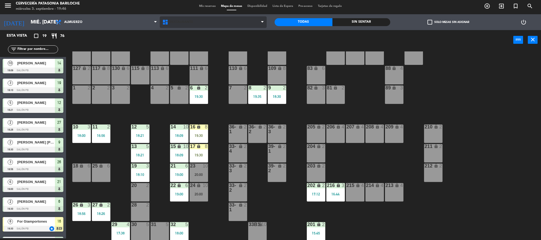
scroll to position [155, 0]
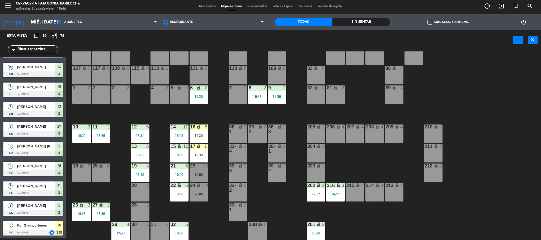
click at [211, 8] on div "Mis reservas Mapa de mesas Disponibilidad Lista de Espera Pre-acceso Tarjetas d…" at bounding box center [270, 6] width 148 height 5
click at [205, 3] on div "menu Cervecería Patagonia Bariloche miércoles 3. septiembre - 19:46 Mis reserva…" at bounding box center [270, 6] width 541 height 16
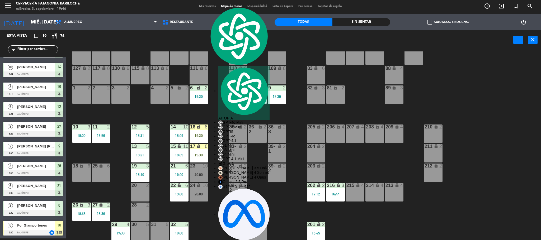
click at [204, 6] on span "Mis reservas" at bounding box center [207, 6] width 22 height 3
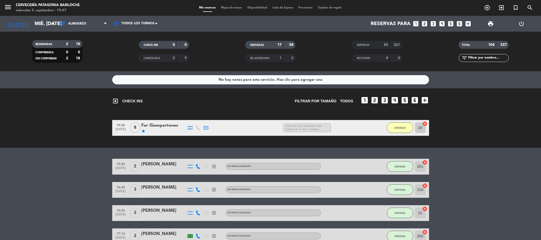
click at [306, 128] on span "Cena hoy 3 de septiembre que incluye:<br /> <br /> 8 platos principales<br /> 5…" at bounding box center [307, 128] width 48 height 9
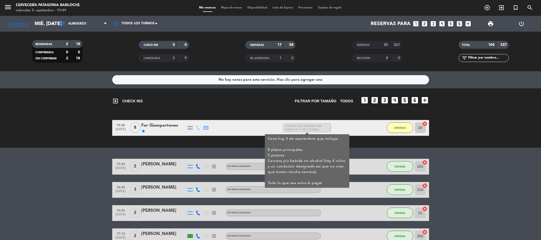
click at [225, 7] on span "Mapa de mesas" at bounding box center [231, 7] width 26 height 3
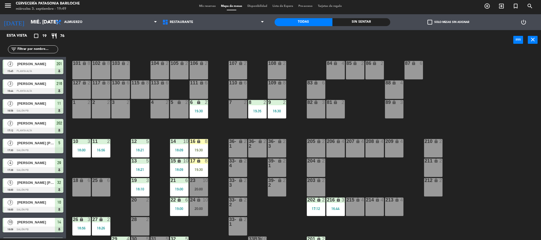
scroll to position [15, 0]
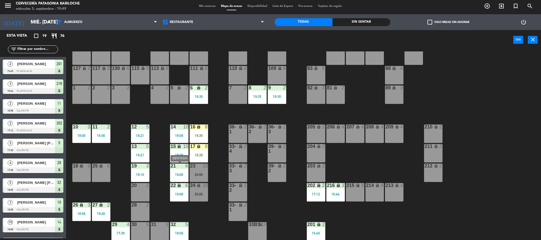
click at [182, 171] on div "21 6 19:00" at bounding box center [179, 173] width 18 height 18
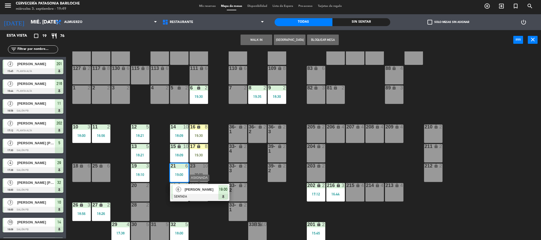
click at [197, 176] on div "20:00" at bounding box center [199, 175] width 18 height 4
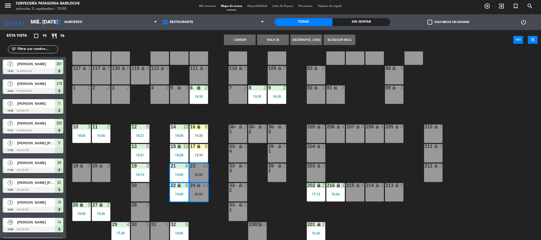
click at [222, 201] on div "101 lock 8 102 lock 8 104 lock 2 105 lock 2 106 lock 2 103 lock 2 107 lock 2 10…" at bounding box center [306, 145] width 470 height 189
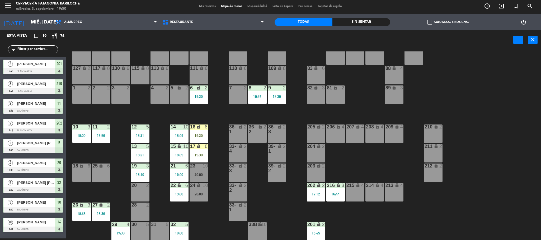
click at [198, 196] on div "24 lock 10 20:00" at bounding box center [199, 192] width 18 height 18
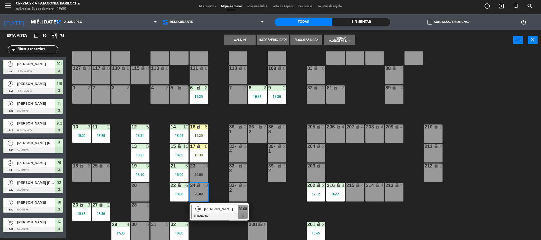
click at [213, 135] on div "101 lock 8 102 lock 8 104 lock 2 105 lock 2 106 lock 2 103 lock 2 107 lock 2 10…" at bounding box center [306, 145] width 470 height 189
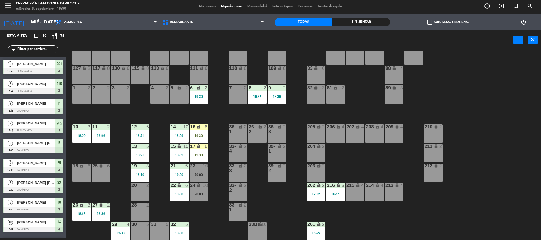
click at [205, 135] on div "19:30" at bounding box center [199, 136] width 18 height 4
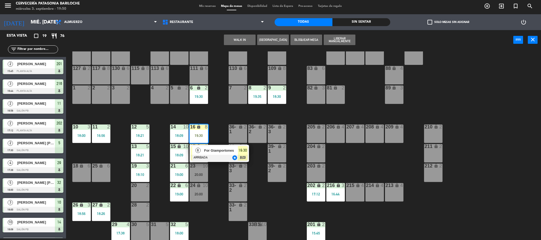
click at [211, 150] on span "For Giamportones" at bounding box center [221, 151] width 34 height 6
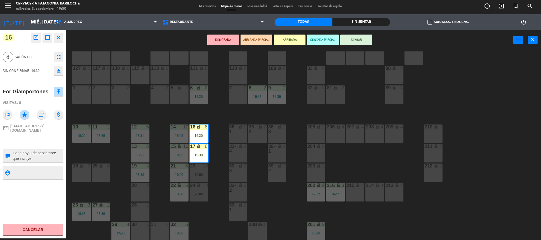
click at [365, 40] on button "SENTAR" at bounding box center [356, 40] width 32 height 11
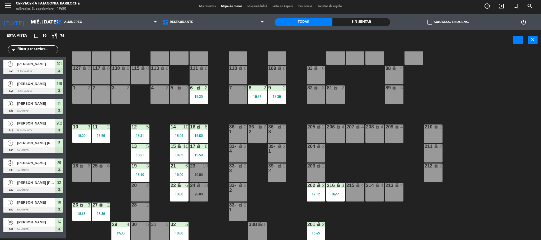
scroll to position [74, 0]
